Goal: Transaction & Acquisition: Purchase product/service

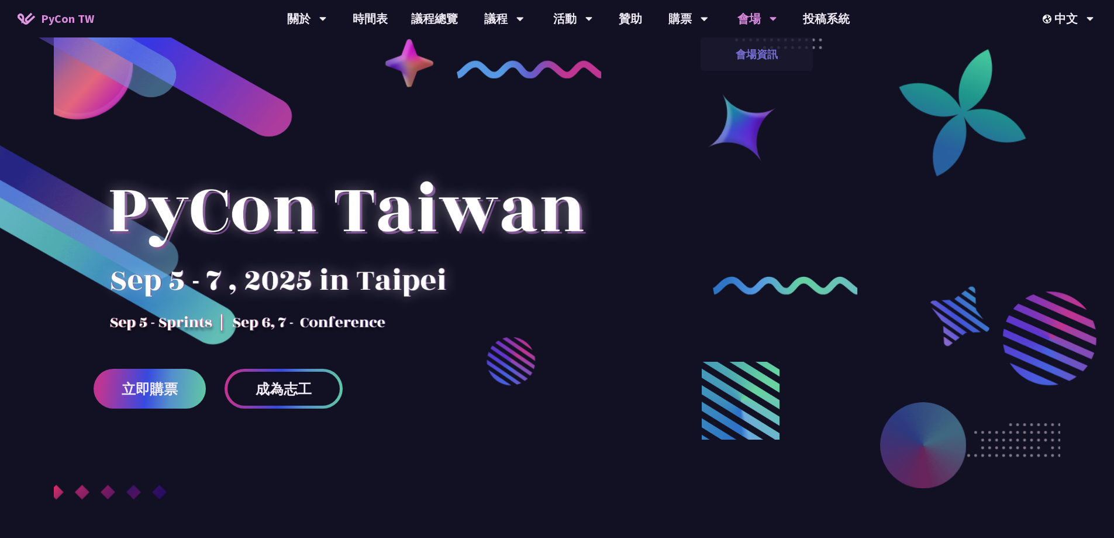
click at [764, 44] on link "會場資訊" at bounding box center [757, 53] width 112 height 27
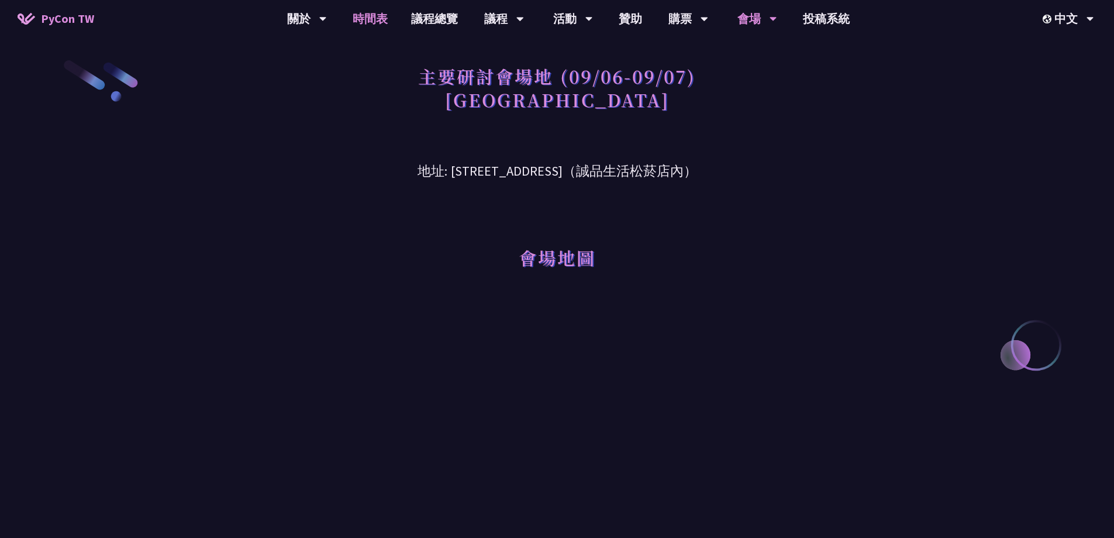
click at [383, 22] on link "時間表" at bounding box center [370, 18] width 58 height 37
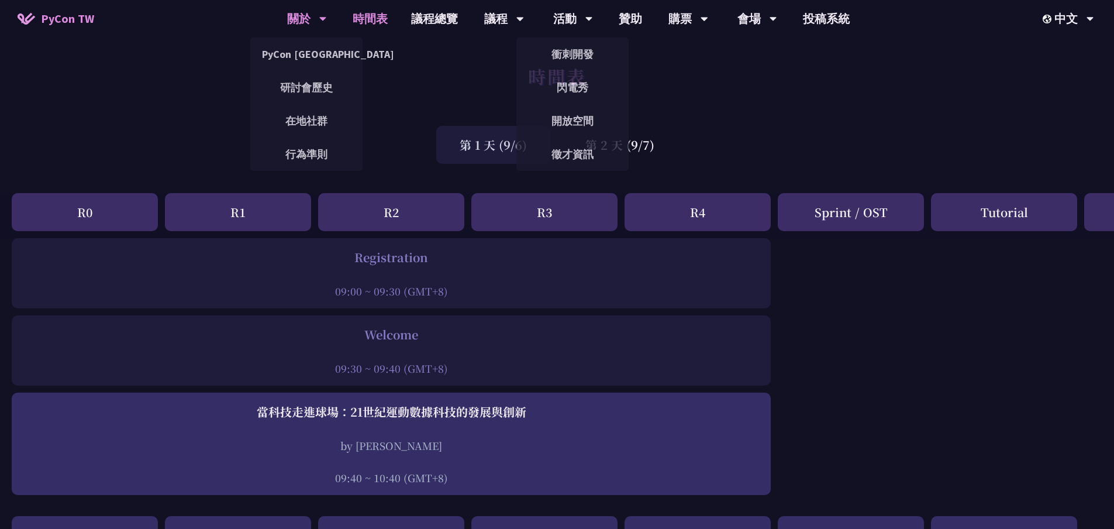
click at [301, 12] on div "關於" at bounding box center [307, 18] width 40 height 37
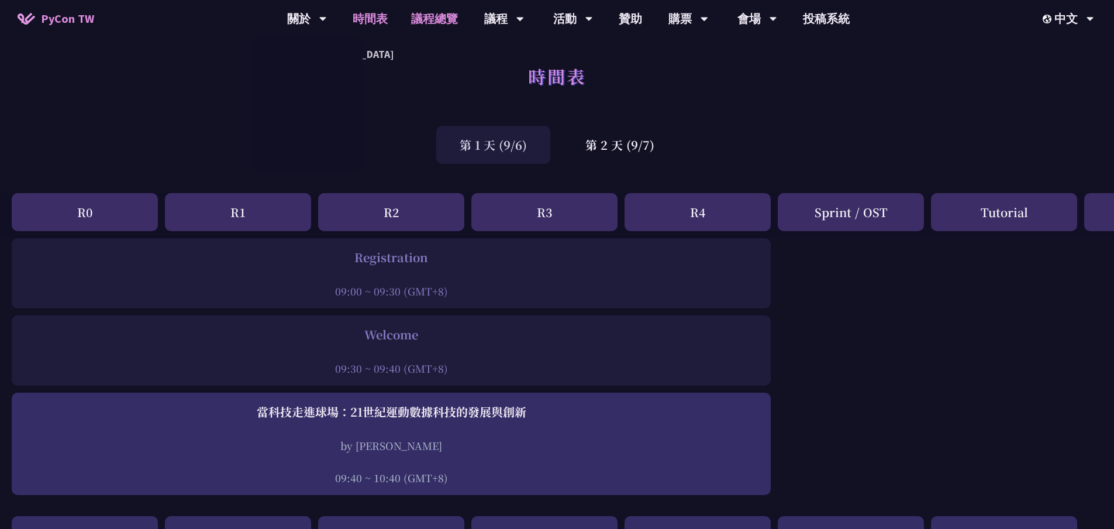
click at [447, 22] on link "議程總覽" at bounding box center [435, 18] width 70 height 37
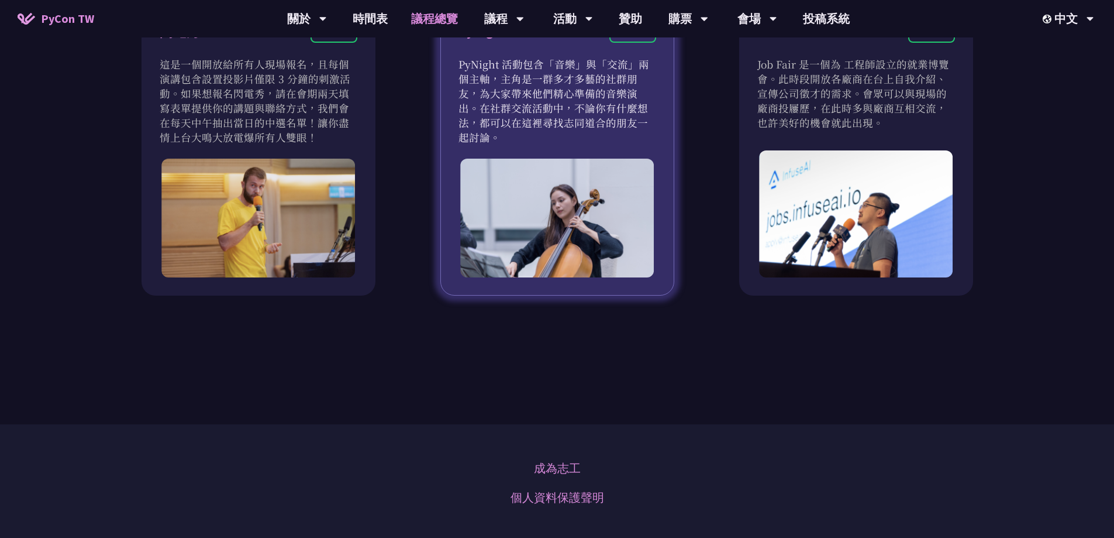
scroll to position [1111, 0]
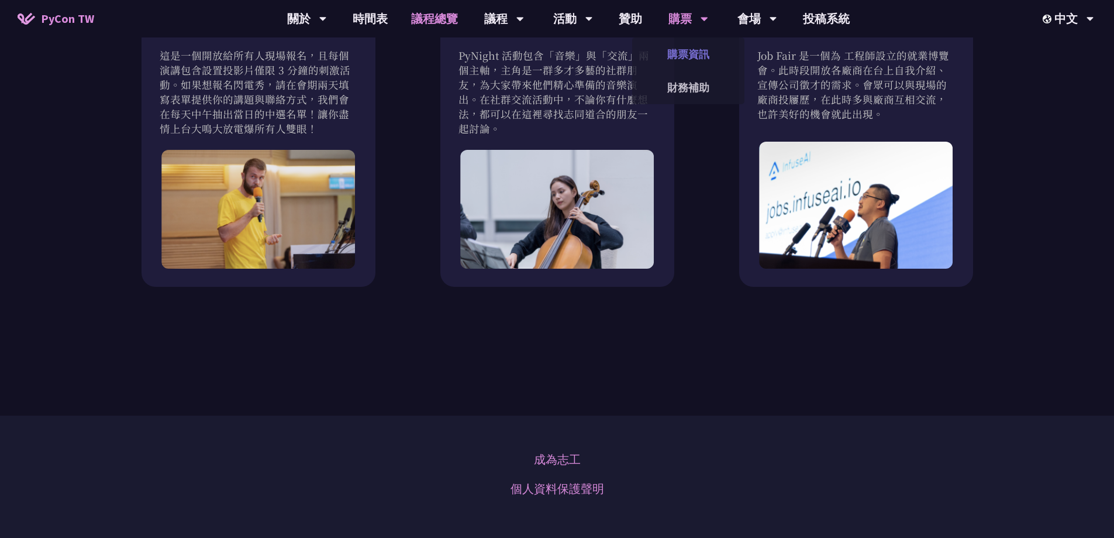
click at [690, 61] on link "購票資訊" at bounding box center [688, 53] width 112 height 27
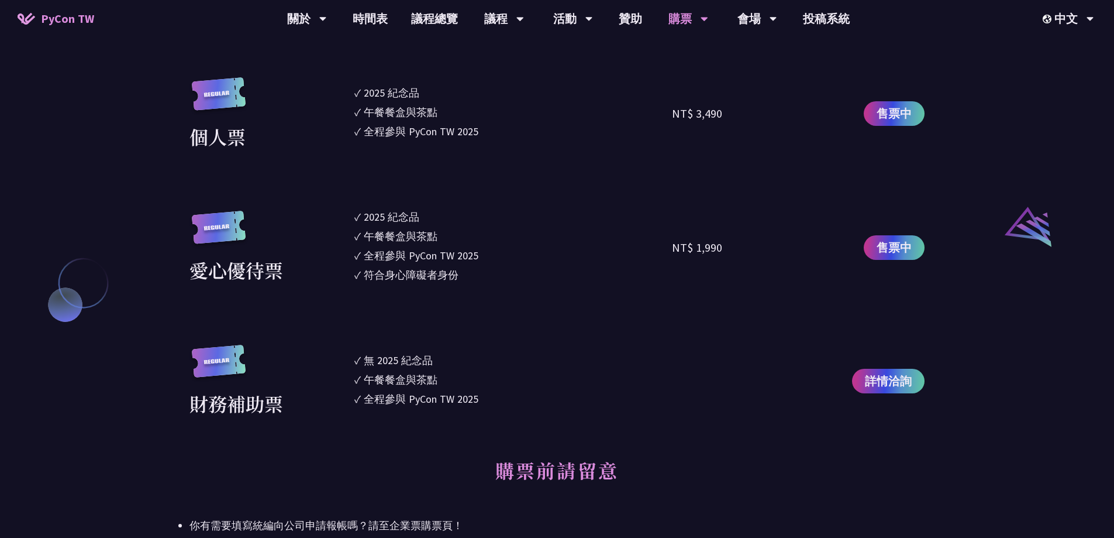
scroll to position [1287, 0]
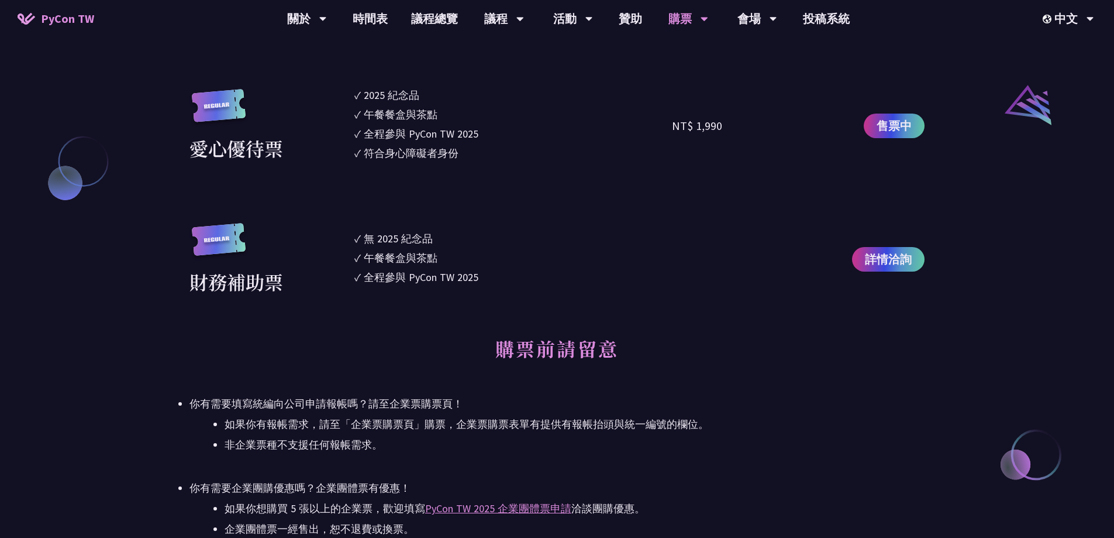
drag, startPoint x: 179, startPoint y: 95, endPoint x: 491, endPoint y: 150, distance: 317.3
click at [491, 150] on div "大會資訊 衝刺開發 日期：[DATE] 地點：TBD 主議程 日期：[DATE] 到 [DATE] 地點：[GEOGRAPHIC_DATA] - ​[STRE…" at bounding box center [557, 281] width 1114 height 2435
click at [491, 150] on li "✓ 符合身心障礙者身份" at bounding box center [513, 153] width 318 height 16
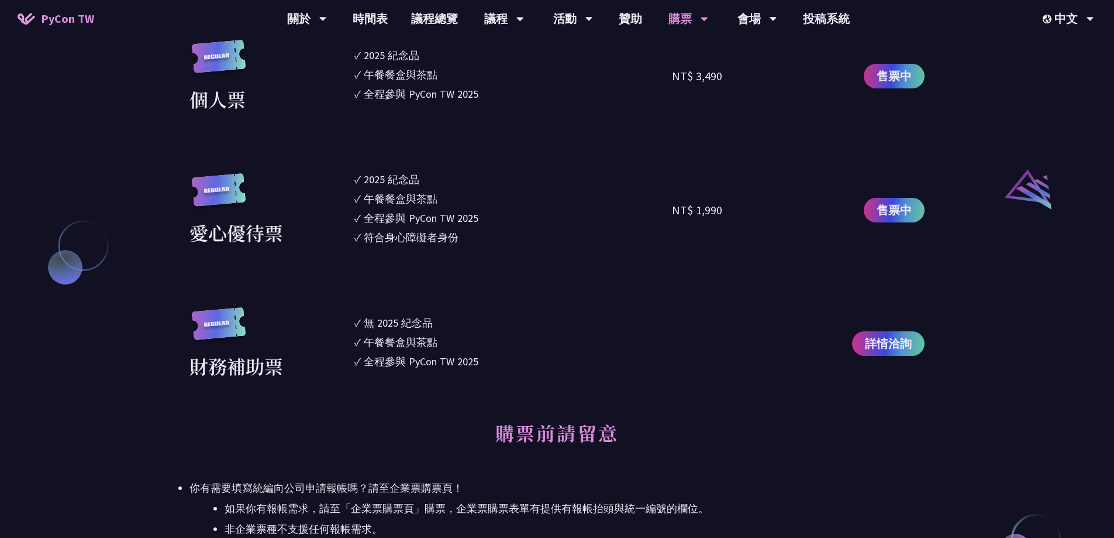
scroll to position [1170, 0]
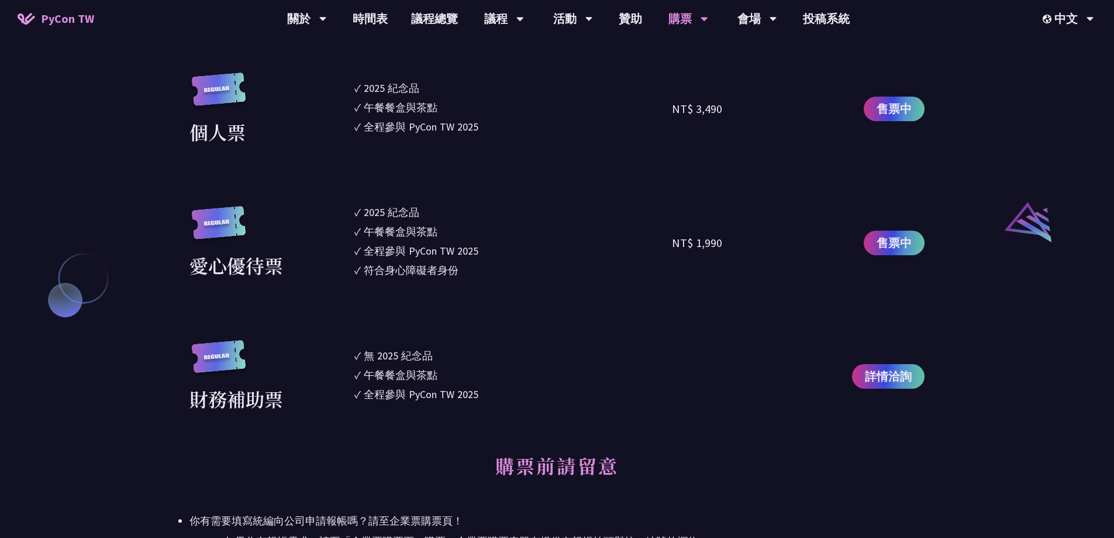
drag, startPoint x: 334, startPoint y: 205, endPoint x: 480, endPoint y: 278, distance: 163.2
click at [480, 278] on div "愛心優待票 ✓ 2025 [PERSON_NAME]✓ 午餐餐盒與茶點 ✓ 全程參與 PyCon TW 2025 ✓ 符合身心障礙者身份 NT$ 1,990 …" at bounding box center [557, 242] width 735 height 77
click at [525, 259] on ul "✓ 2025 [PERSON_NAME]✓ 午餐餐盒與茶點 ✓ 全程參與 PyCon TW 2025 ✓ 符合身心障礙者身份" at bounding box center [513, 242] width 318 height 77
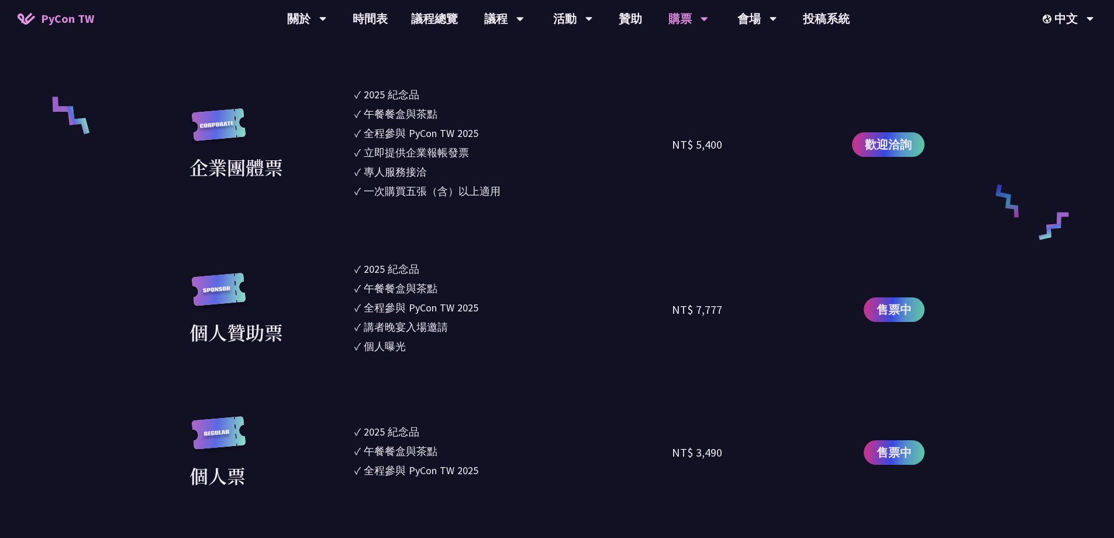
scroll to position [819, 0]
